Goal: Share content

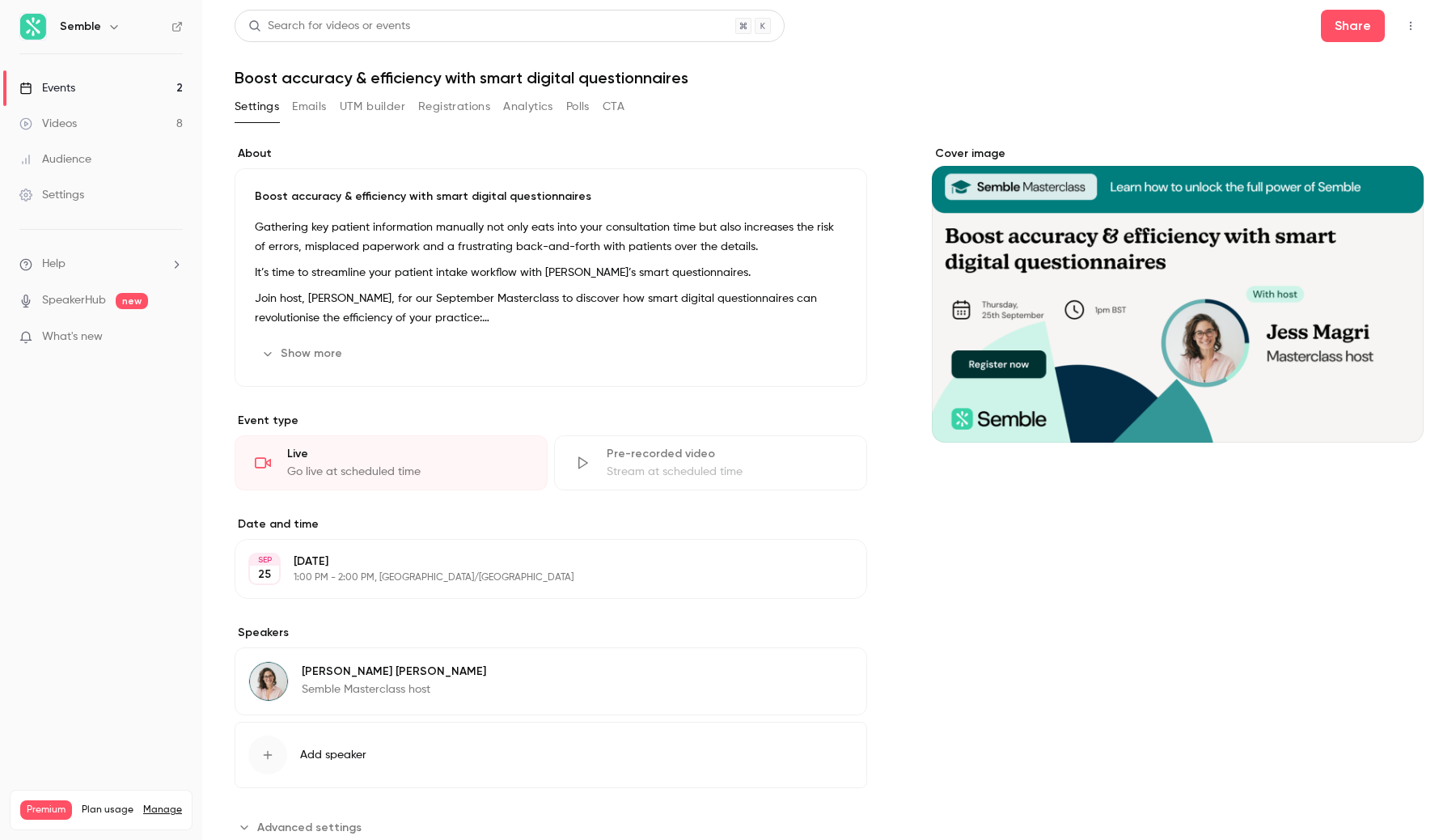
click at [290, 367] on button "Show more" at bounding box center [303, 354] width 97 height 26
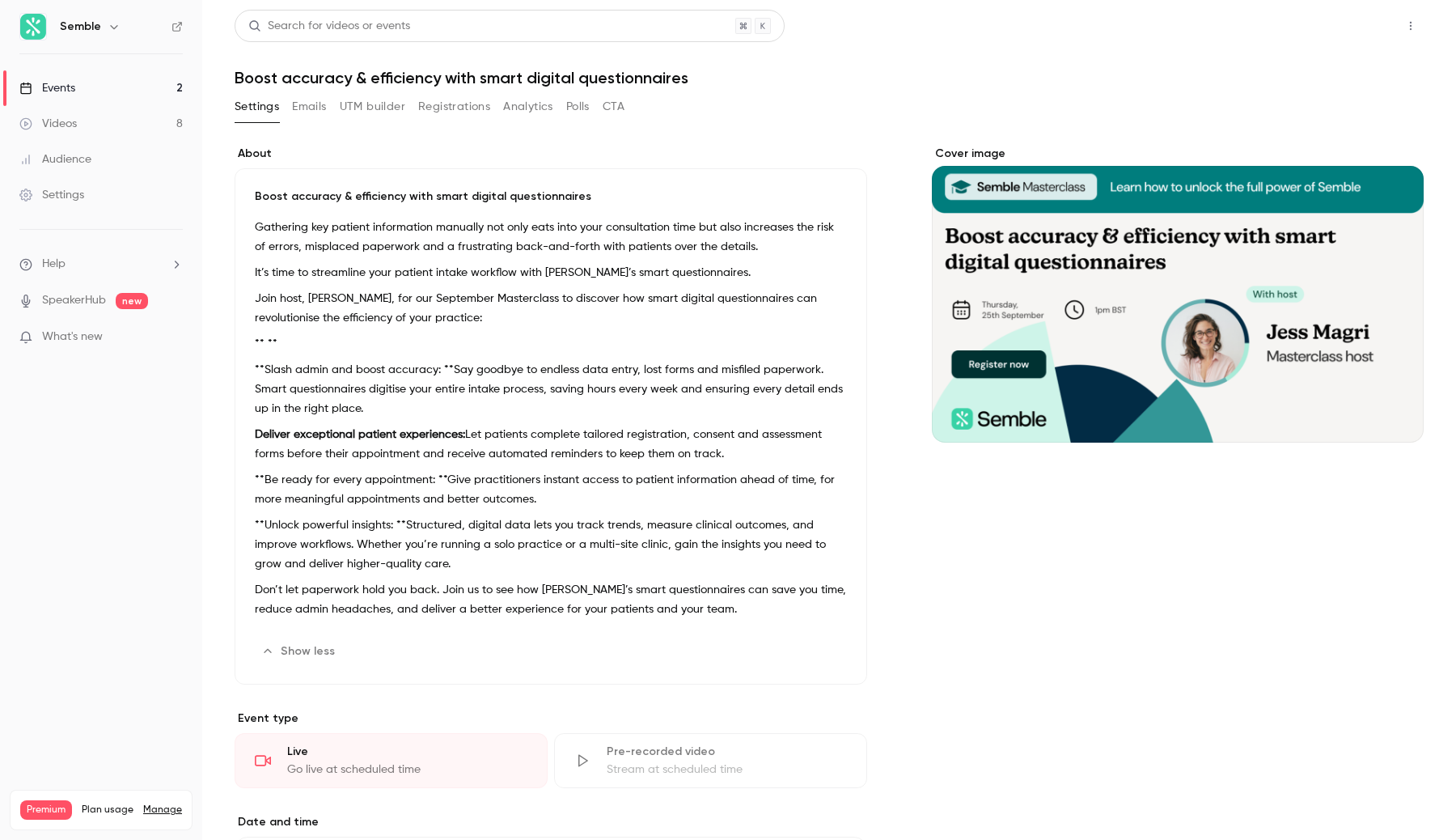
click at [1343, 31] on button "Share" at bounding box center [1353, 25] width 64 height 33
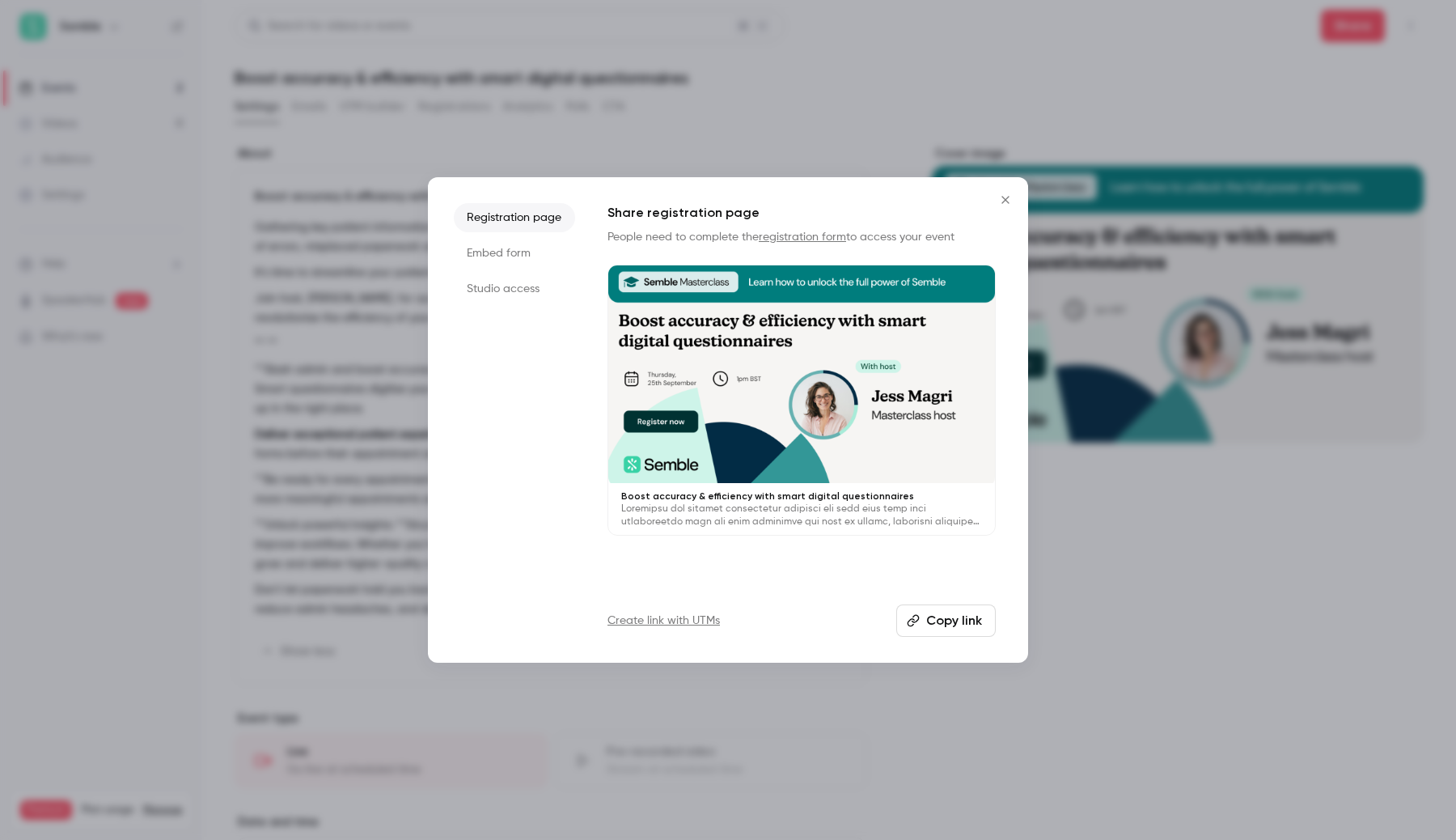
click at [806, 369] on div at bounding box center [802, 374] width 386 height 218
